Goal: Task Accomplishment & Management: Manage account settings

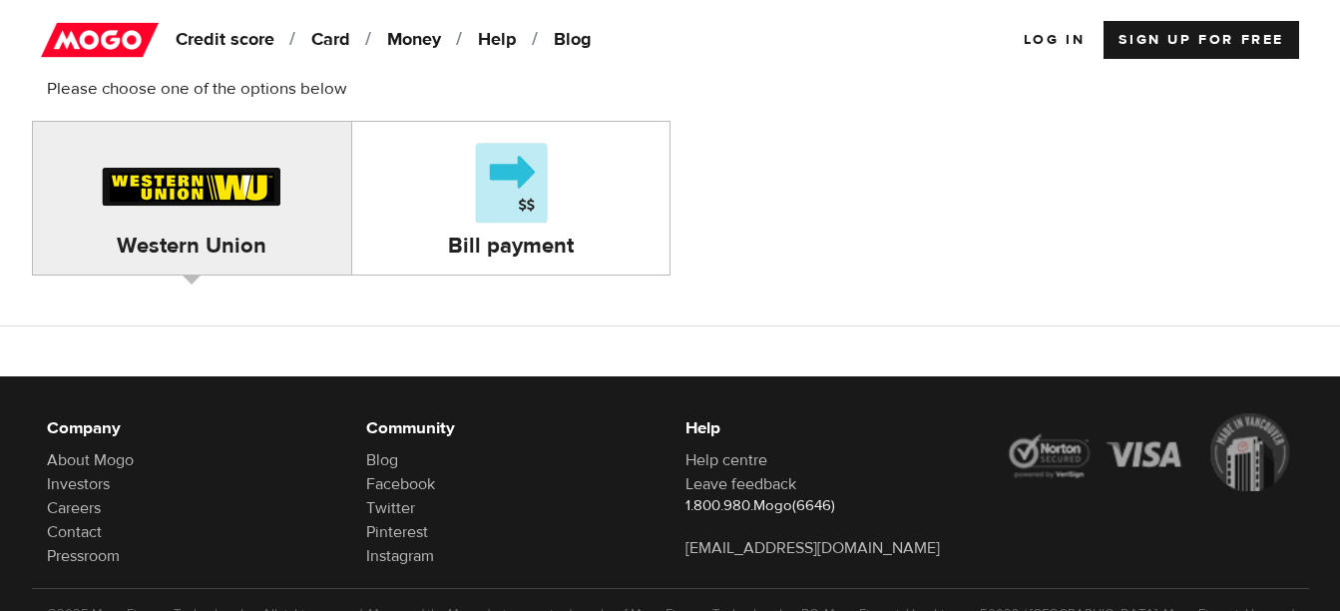
scroll to position [100, 0]
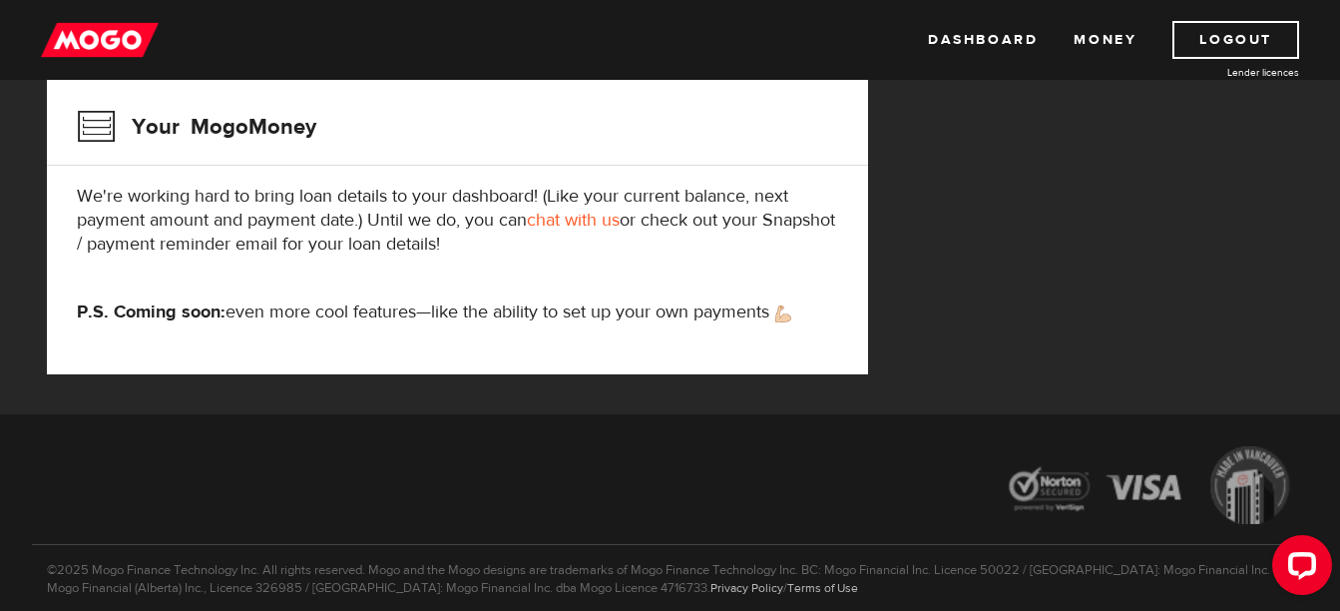
scroll to position [442, 0]
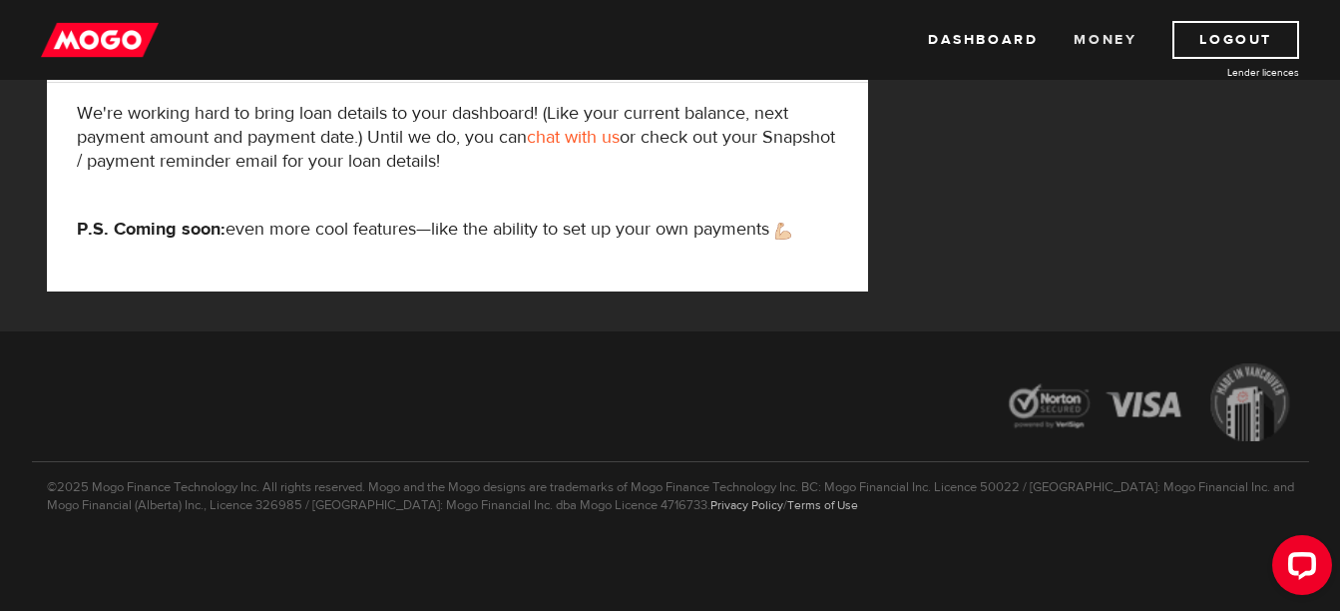
click at [1132, 47] on link "Money" at bounding box center [1105, 40] width 63 height 38
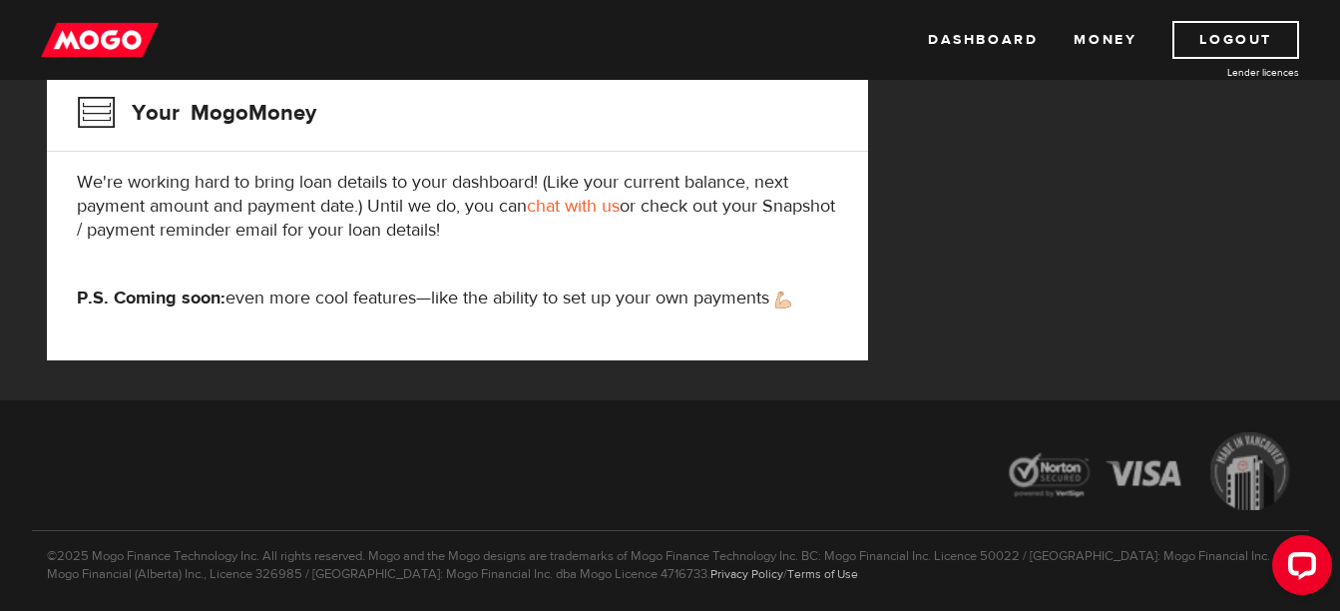
scroll to position [442, 0]
